Goal: Task Accomplishment & Management: Use online tool/utility

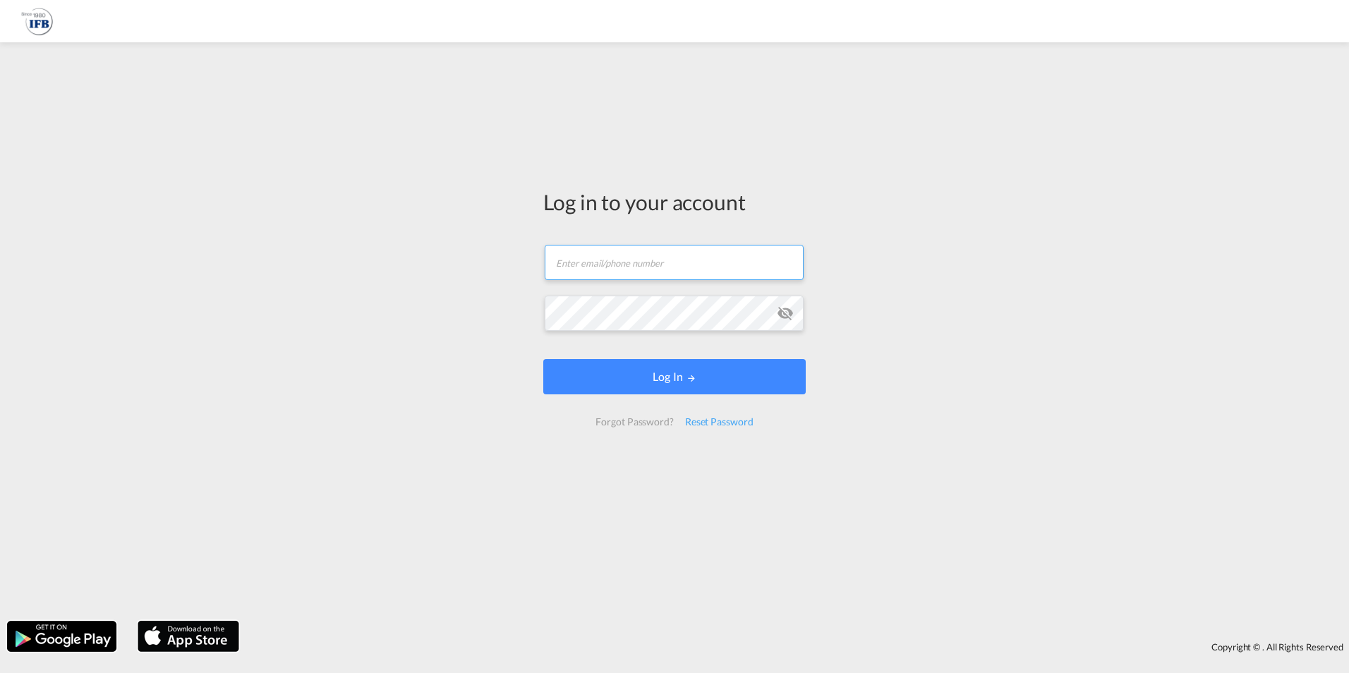
drag, startPoint x: 735, startPoint y: 271, endPoint x: 725, endPoint y: 274, distance: 11.2
click at [735, 271] on input "text" at bounding box center [674, 262] width 259 height 35
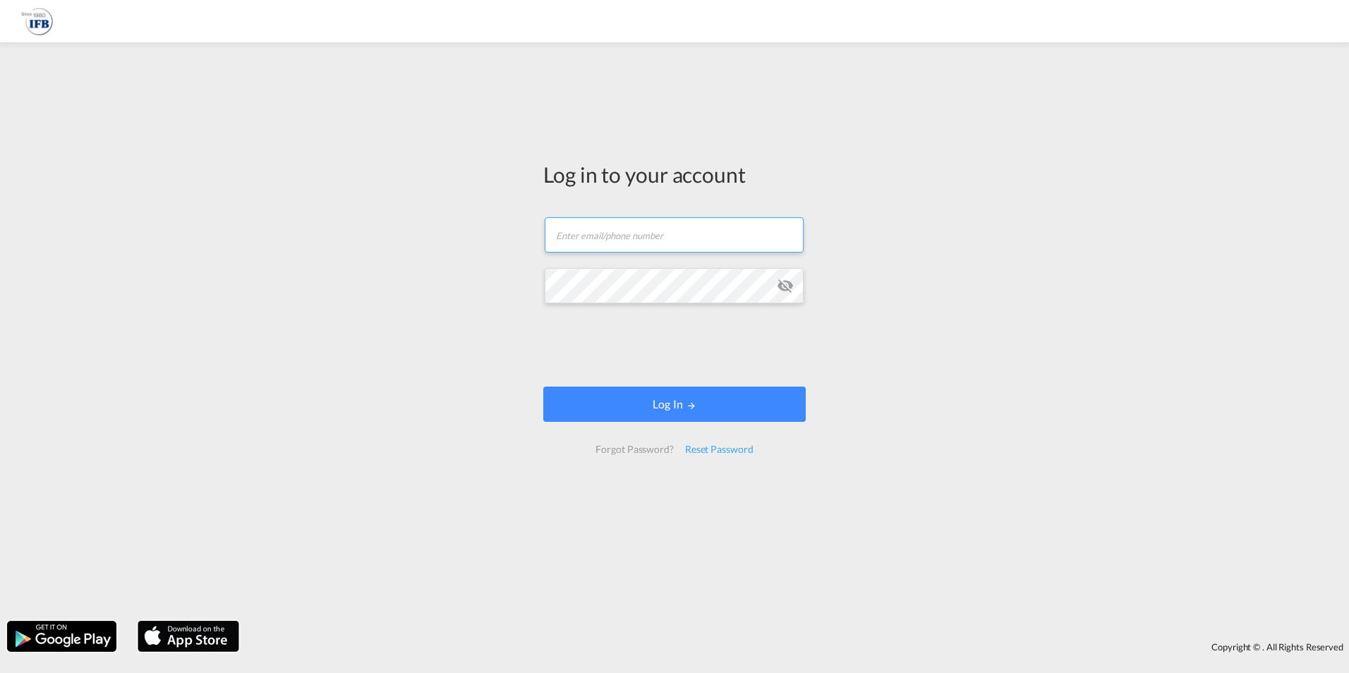
drag, startPoint x: 665, startPoint y: 242, endPoint x: 659, endPoint y: 246, distance: 7.6
click at [665, 242] on input "text" at bounding box center [674, 234] width 259 height 35
type input "[PERSON_NAME][EMAIL_ADDRESS][DOMAIN_NAME]"
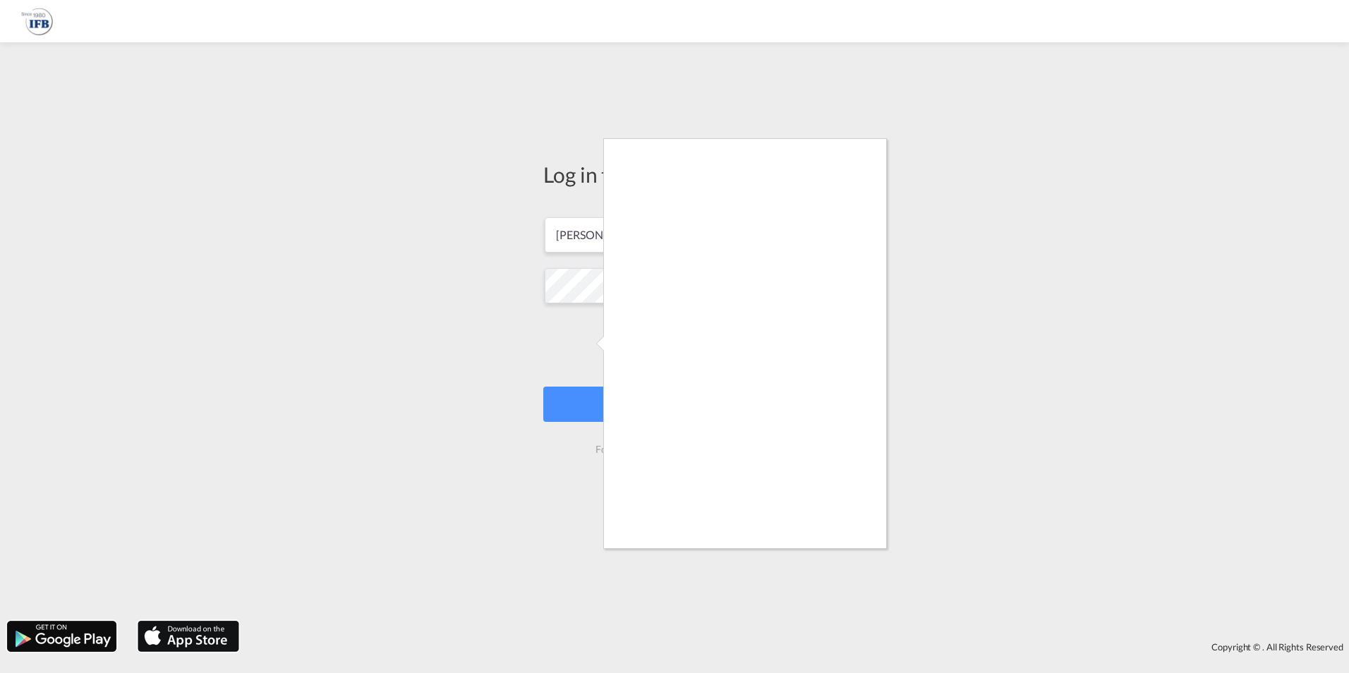
click at [857, 555] on div at bounding box center [674, 336] width 1349 height 673
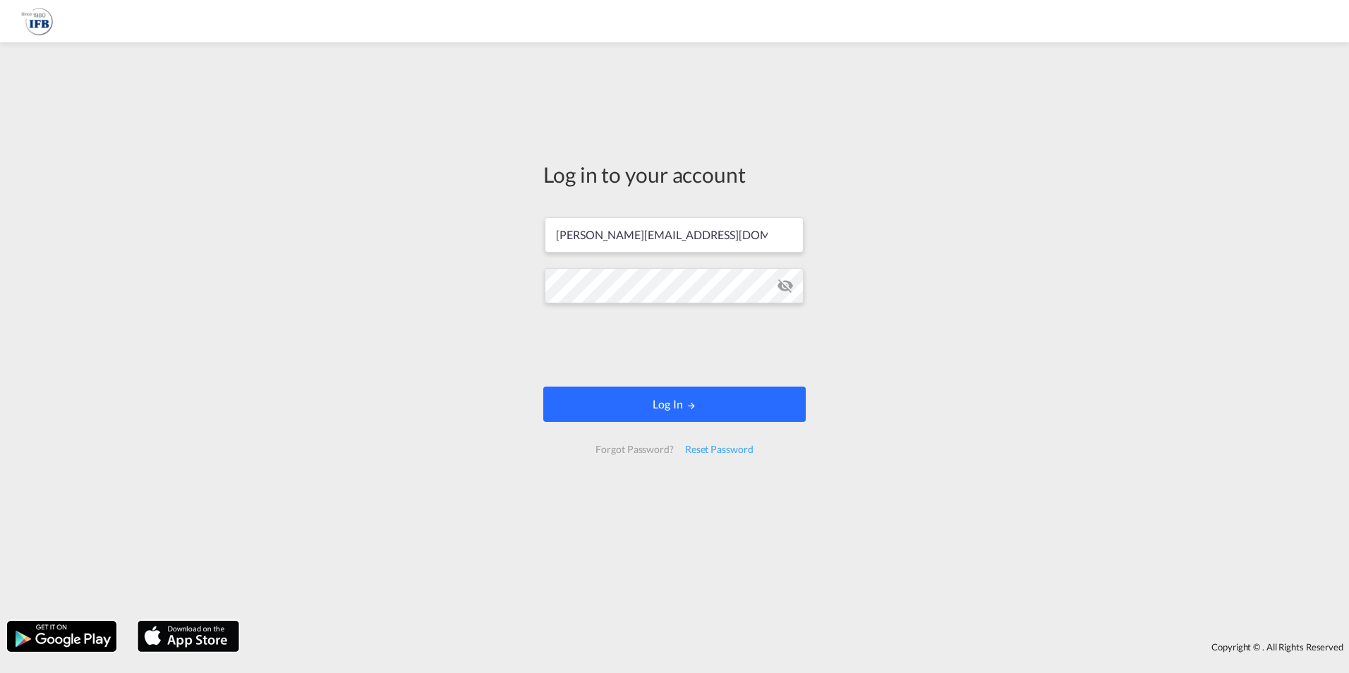
click at [634, 392] on button "Log In" at bounding box center [674, 404] width 262 height 35
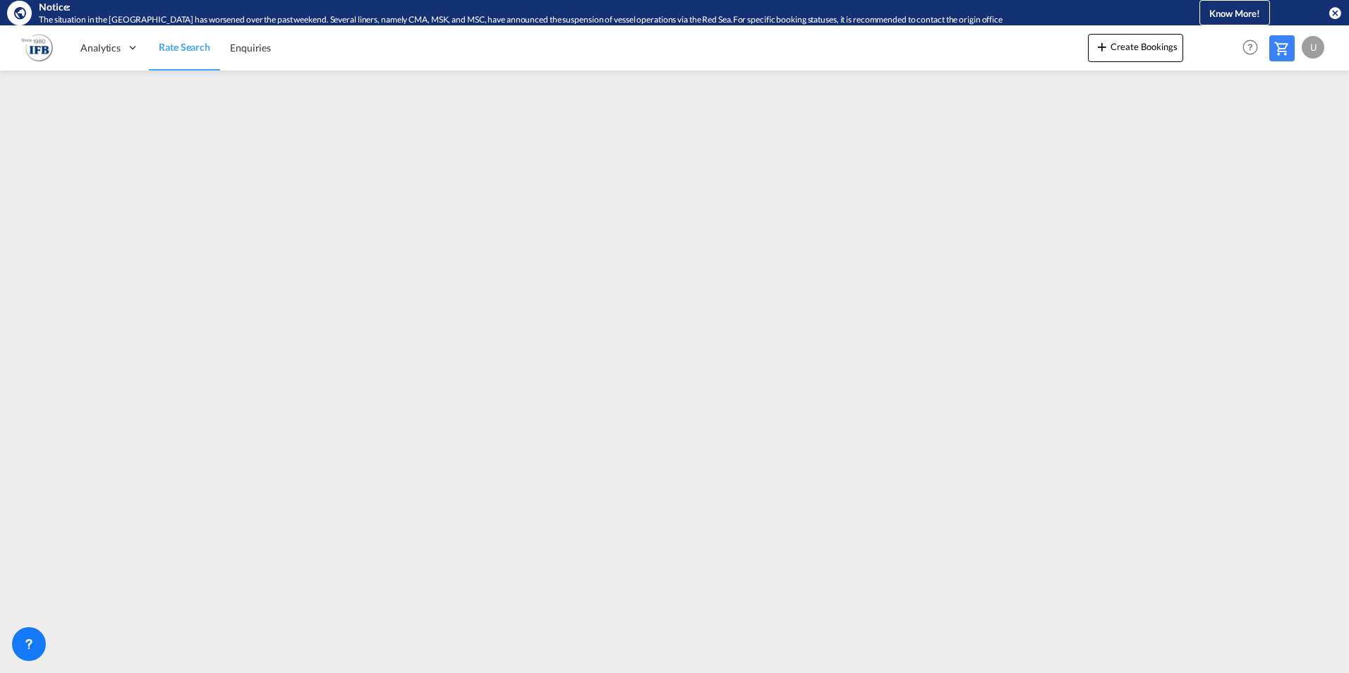
click at [1327, 49] on md-menu "U My Profile Logout" at bounding box center [1315, 41] width 26 height 33
click at [1320, 49] on div "U" at bounding box center [1313, 47] width 23 height 23
click at [1267, 135] on button "Logout" at bounding box center [1297, 133] width 92 height 28
